Goal: Task Accomplishment & Management: Manage account settings

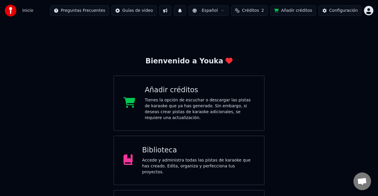
click at [262, 14] on button "Créditos 2" at bounding box center [249, 10] width 37 height 11
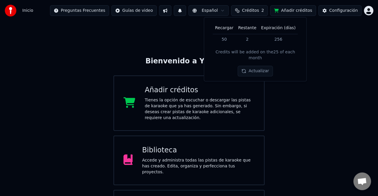
click at [254, 67] on button "Actualizar" at bounding box center [255, 71] width 35 height 11
click at [259, 66] on button "Actualizar" at bounding box center [255, 71] width 35 height 11
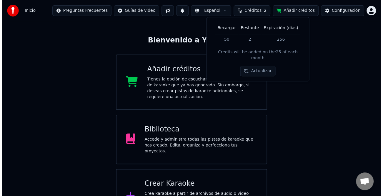
scroll to position [35, 0]
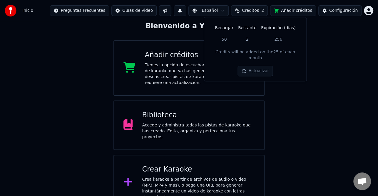
click at [197, 164] on div "Crear Karaoke" at bounding box center [198, 168] width 113 height 9
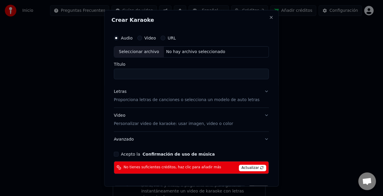
click at [243, 167] on span "Actualizar" at bounding box center [253, 167] width 28 height 6
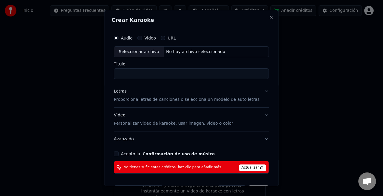
click at [246, 167] on span "Actualizar" at bounding box center [253, 167] width 28 height 6
click at [265, 19] on div "Crear Karaoke Audio Video URL Seleccionar archivo No hay archivo seleccionado T…" at bounding box center [191, 98] width 174 height 176
click at [269, 19] on button "Close" at bounding box center [271, 17] width 5 height 5
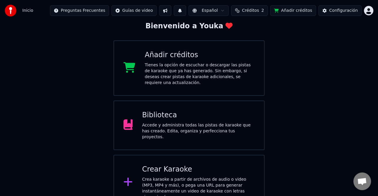
click at [296, 11] on button "Añadir créditos" at bounding box center [293, 10] width 46 height 11
click at [259, 8] on span "Créditos" at bounding box center [250, 11] width 17 height 6
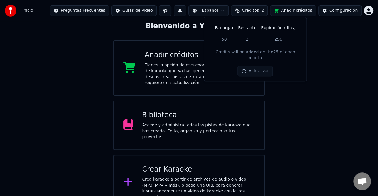
click at [261, 66] on button "Actualizar" at bounding box center [255, 71] width 35 height 11
click at [263, 67] on button "Actualizar" at bounding box center [255, 71] width 35 height 11
click at [267, 68] on button "Actualizar" at bounding box center [255, 71] width 35 height 11
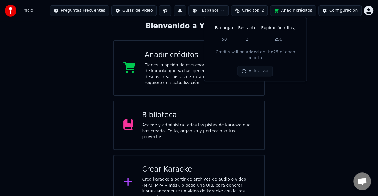
click at [251, 66] on button "Actualizar" at bounding box center [255, 71] width 35 height 11
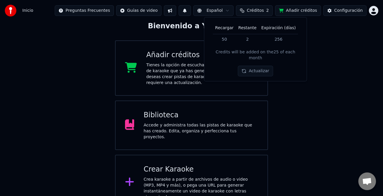
click at [367, 10] on html "Inicio Preguntas Frecuentes Guías de video Español Créditos 2 Añadir créditos C…" at bounding box center [191, 87] width 383 height 245
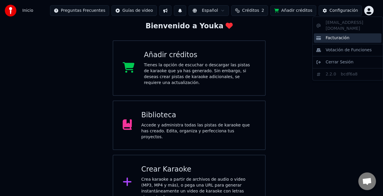
click at [330, 35] on span "Facturación" at bounding box center [338, 38] width 24 height 6
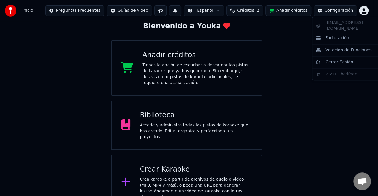
click at [364, 10] on html "Inicio Preguntas Frecuentes Guías de video Español Créditos 2 Añadir créditos C…" at bounding box center [189, 87] width 378 height 245
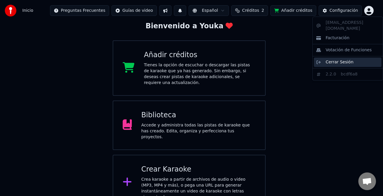
click at [345, 60] on div "Cerrar Sesión" at bounding box center [348, 61] width 68 height 9
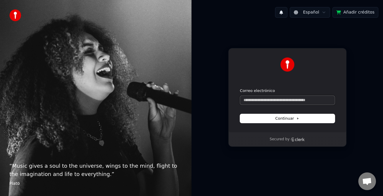
click at [269, 103] on input "Correo electrónico" at bounding box center [287, 100] width 95 height 9
click at [298, 117] on icon at bounding box center [297, 118] width 3 height 3
type input "**********"
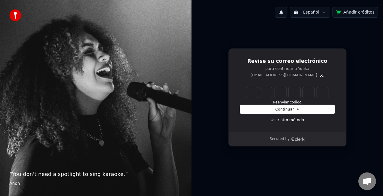
click at [254, 88] on input "Enter verification code" at bounding box center [287, 92] width 82 height 11
paste input "******"
type input "******"
